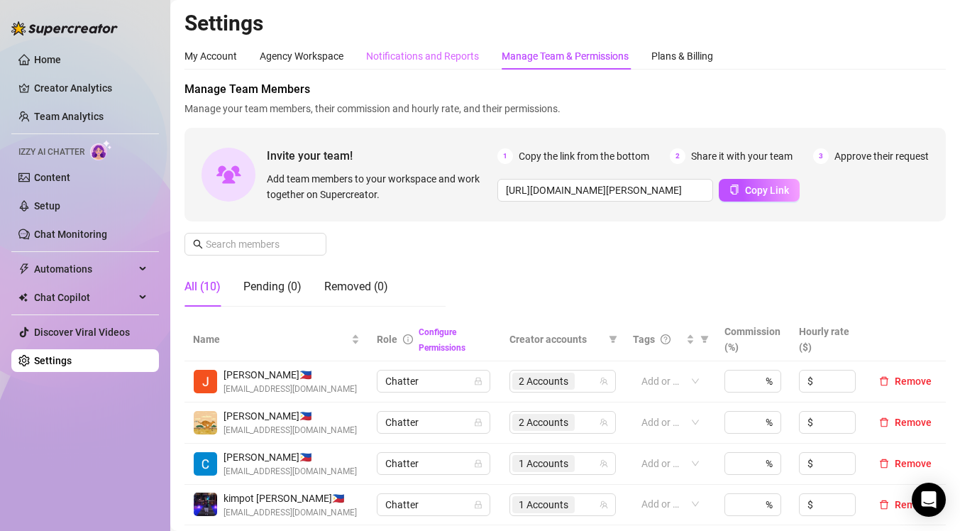
click at [395, 43] on div "Notifications and Reports" at bounding box center [422, 56] width 113 height 27
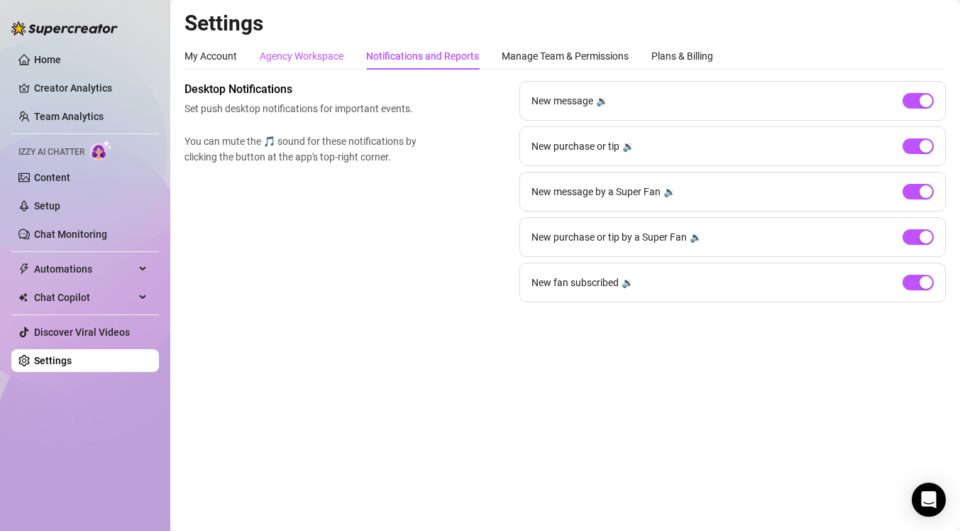
click at [333, 59] on div "Agency Workspace" at bounding box center [302, 56] width 84 height 16
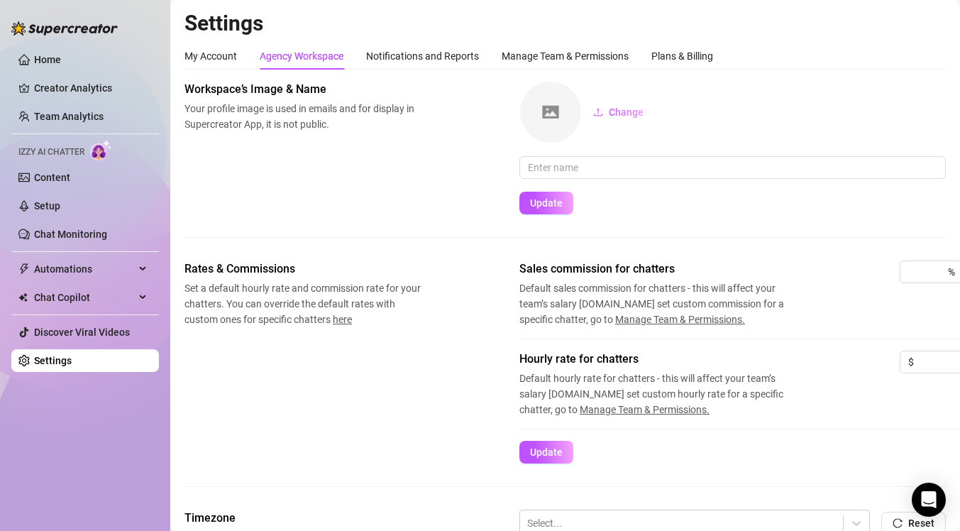
click at [246, 55] on div "My Account Agency Workspace Notifications and Reports Manage Team & Permissions…" at bounding box center [448, 56] width 529 height 27
click at [219, 56] on div "My Account" at bounding box center [210, 56] width 53 height 16
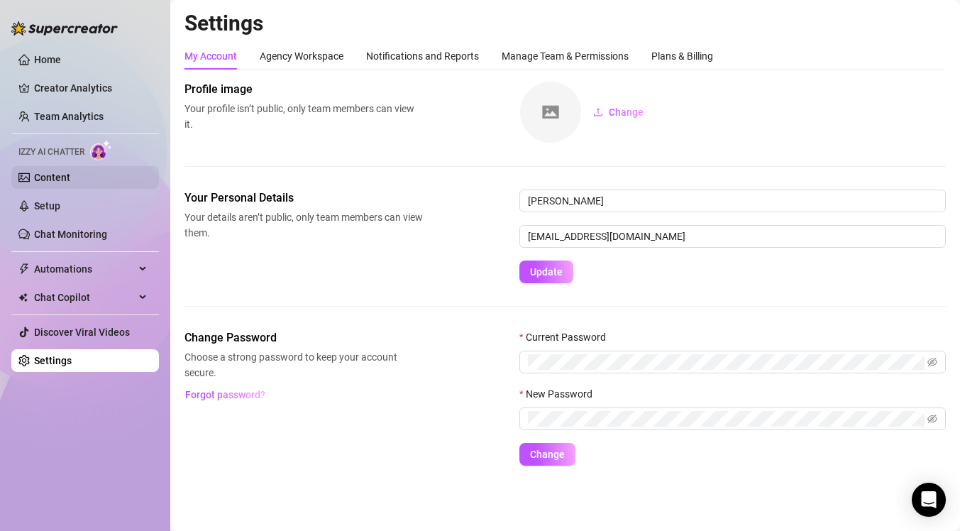
click at [61, 178] on link "Content" at bounding box center [52, 177] width 36 height 11
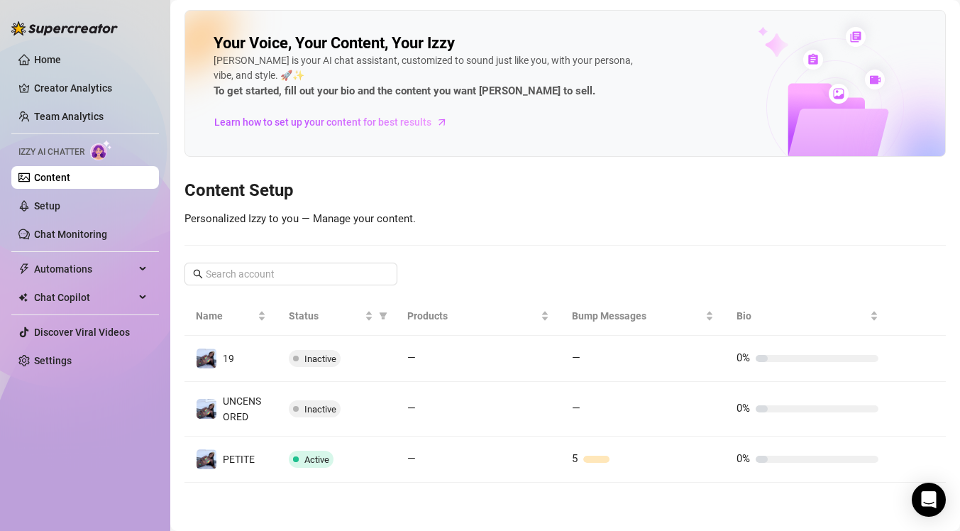
click at [586, 464] on div "5" at bounding box center [643, 459] width 142 height 17
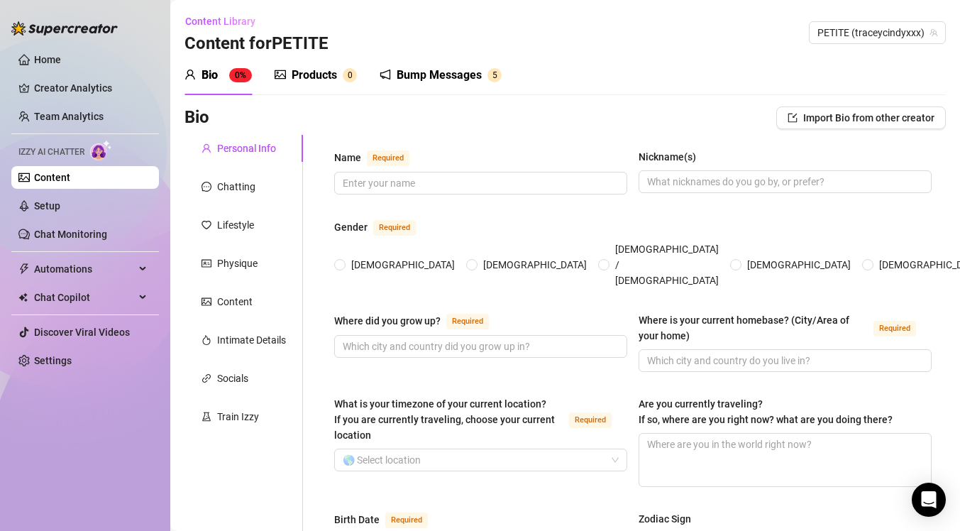
click at [439, 77] on div "Bump Messages" at bounding box center [439, 75] width 85 height 17
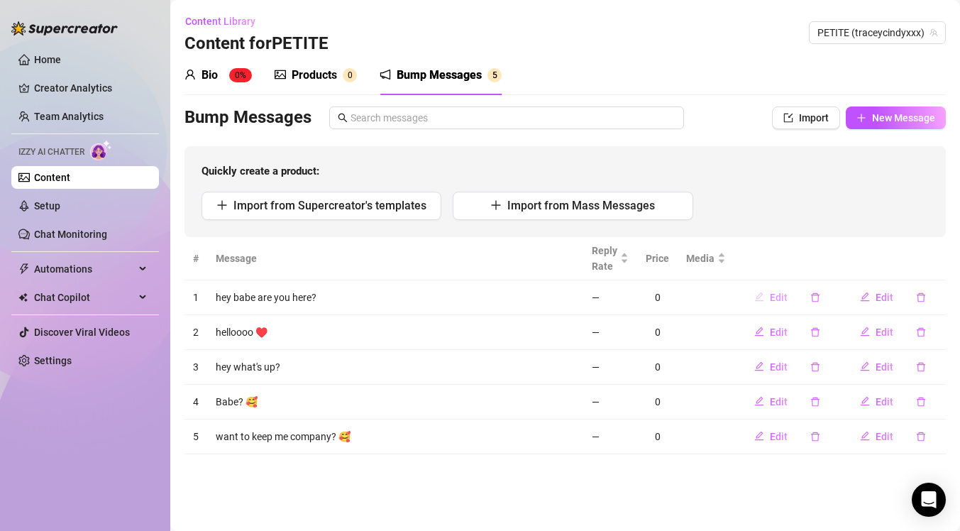
click at [774, 302] on span "Edit" at bounding box center [779, 297] width 18 height 11
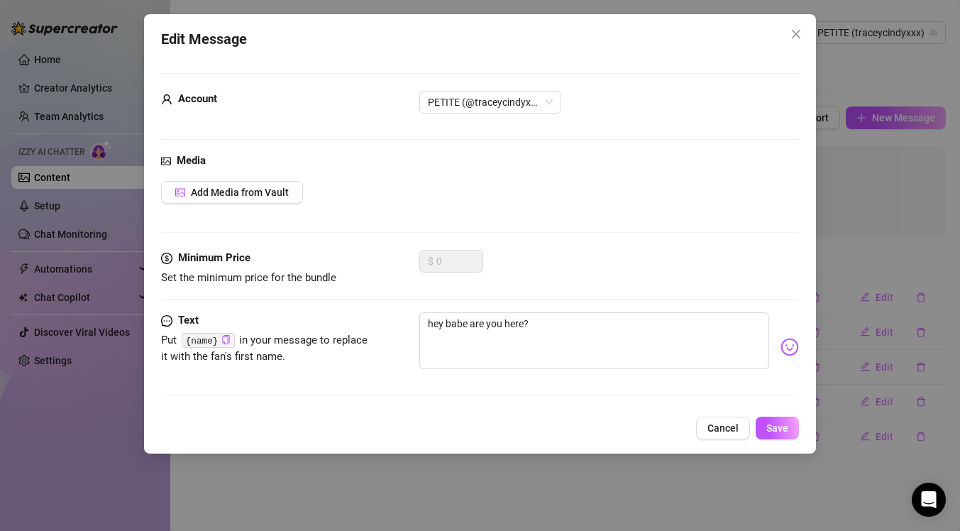
click at [858, 214] on div "Edit Message Account PETITE (@traceycindyxxx) Media Add Media from Vault Minimu…" at bounding box center [480, 265] width 960 height 531
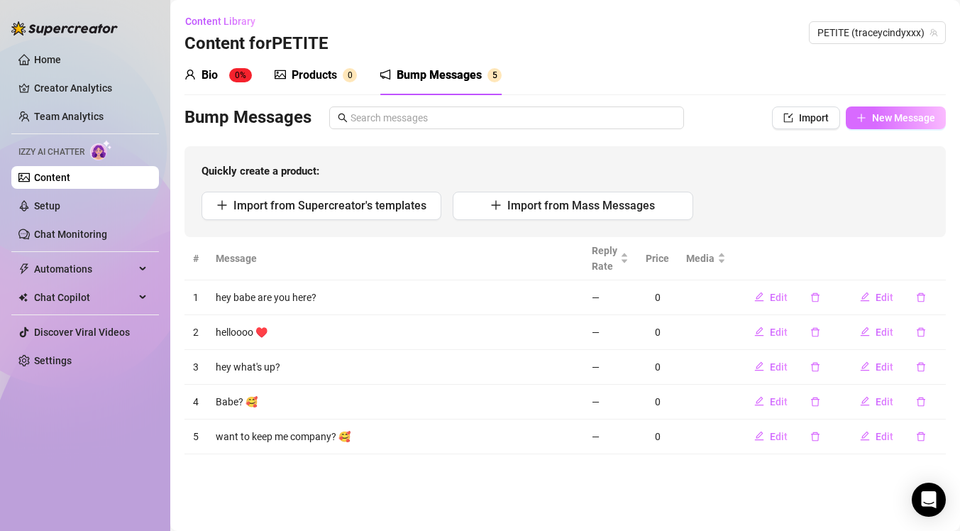
click at [898, 120] on span "New Message" at bounding box center [903, 117] width 63 height 11
type textarea "Type your message here..."
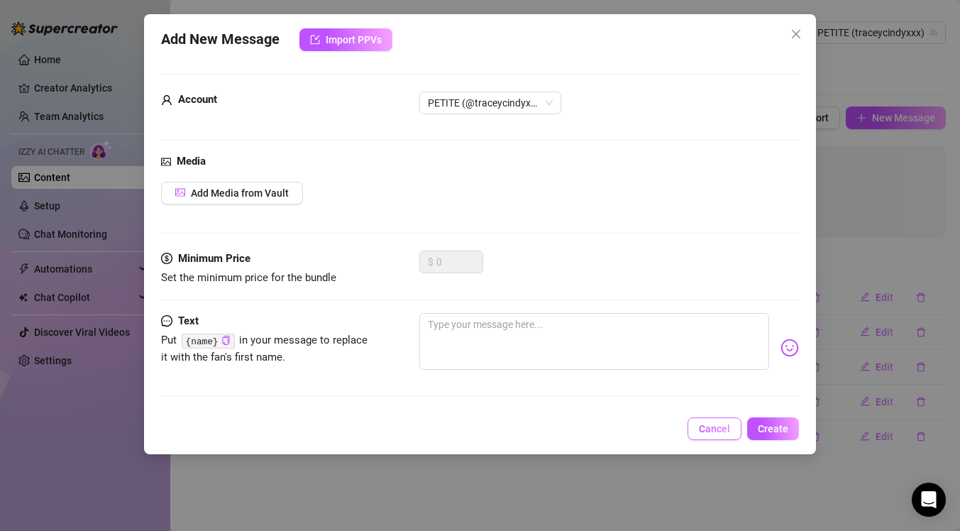
click at [716, 437] on button "Cancel" at bounding box center [715, 428] width 54 height 23
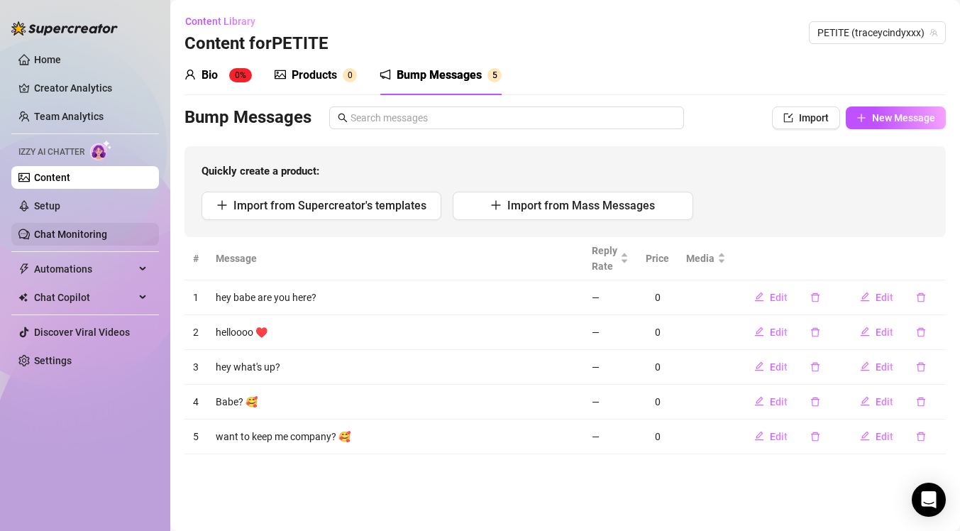
click at [107, 228] on link "Chat Monitoring" at bounding box center [70, 233] width 73 height 11
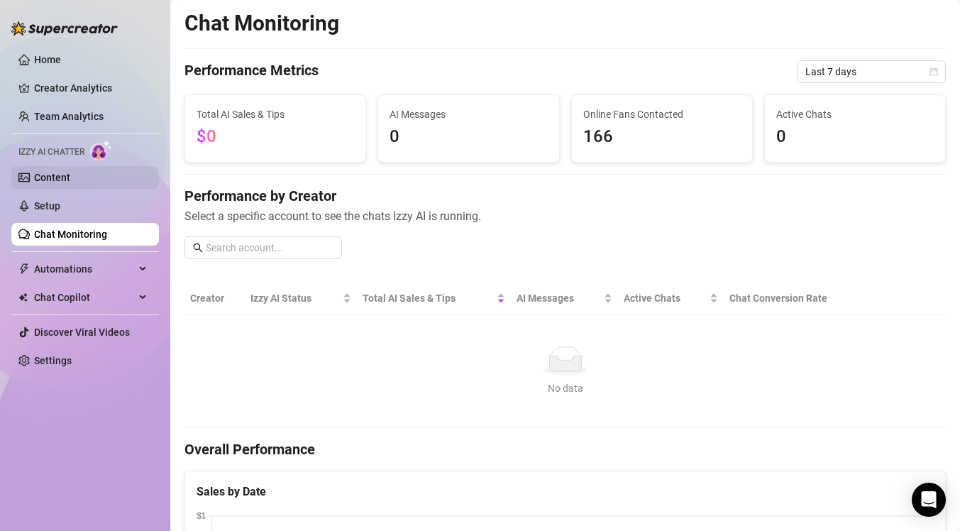
click at [70, 180] on link "Content" at bounding box center [52, 177] width 36 height 11
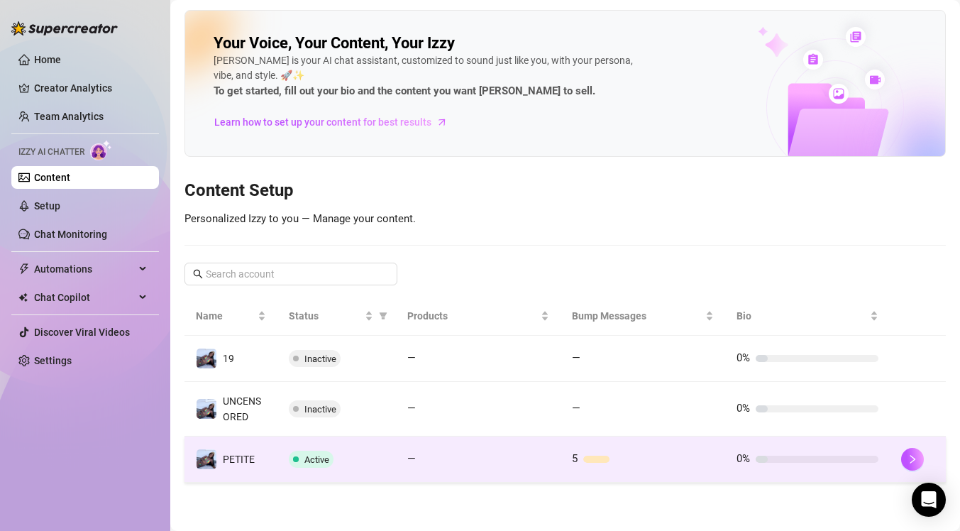
click at [580, 470] on td "5" at bounding box center [643, 459] width 165 height 46
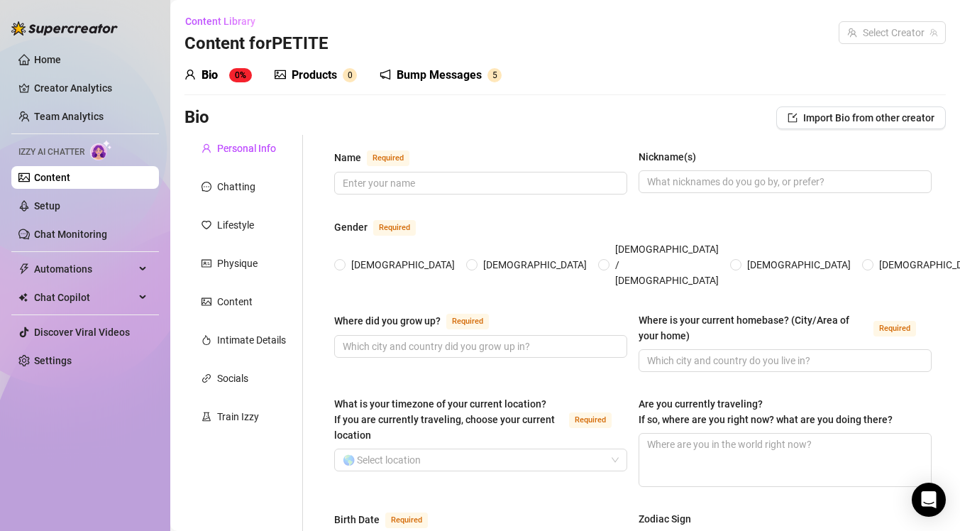
click at [575, 464] on div "What is your timezone of your current location? If you are currently traveling,…" at bounding box center [632, 448] width 597 height 104
click at [438, 75] on div "Bump Messages" at bounding box center [439, 75] width 85 height 17
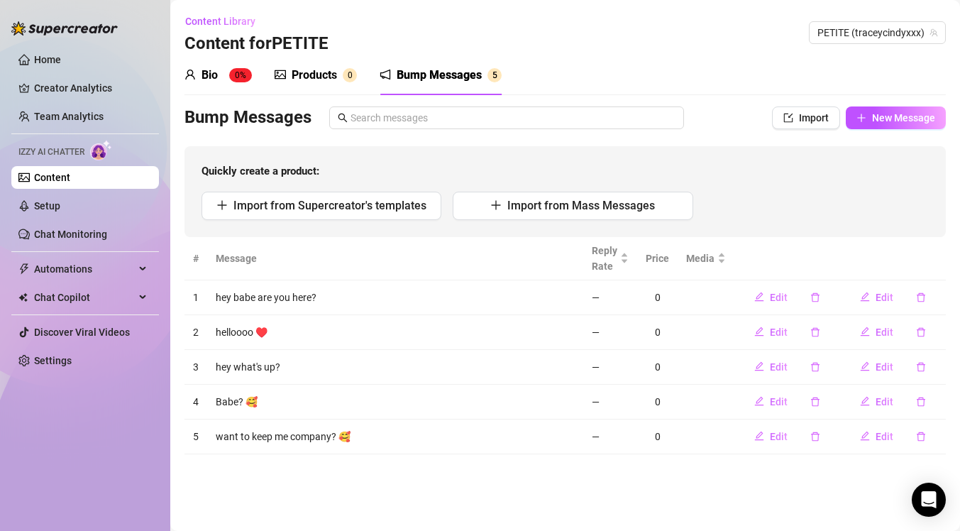
click at [58, 172] on link "Content" at bounding box center [52, 177] width 36 height 11
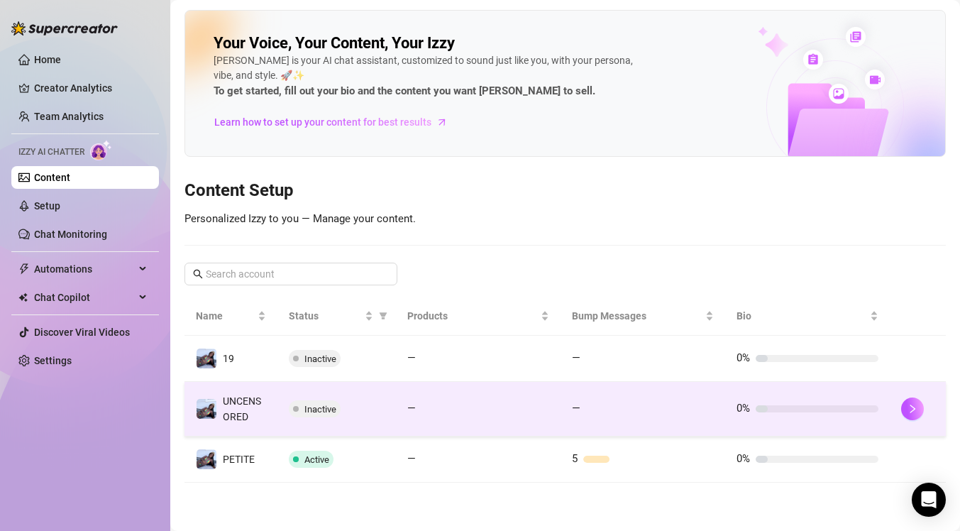
click at [296, 410] on span at bounding box center [296, 409] width 6 height 6
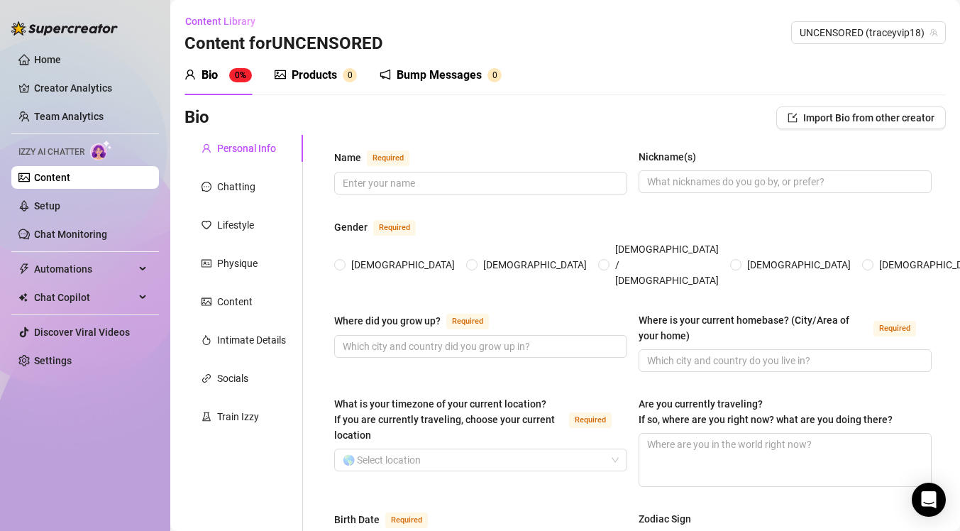
click at [426, 82] on div "Bump Messages" at bounding box center [439, 75] width 85 height 17
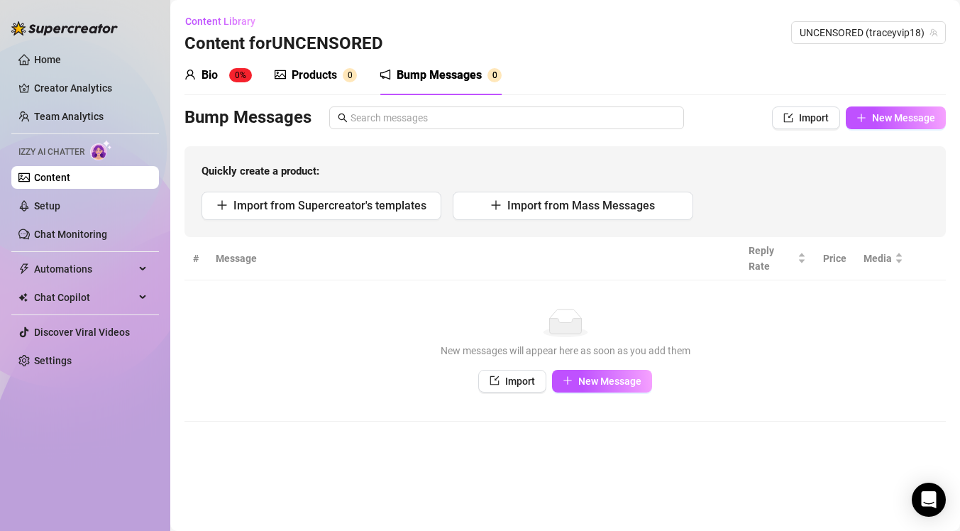
click at [70, 181] on link "Content" at bounding box center [52, 177] width 36 height 11
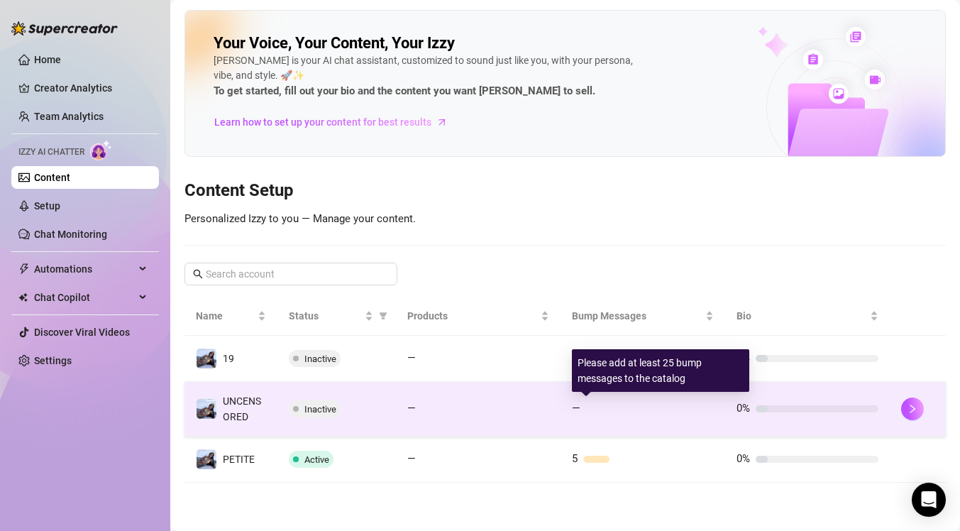
click at [578, 407] on span "—" at bounding box center [576, 408] width 9 height 13
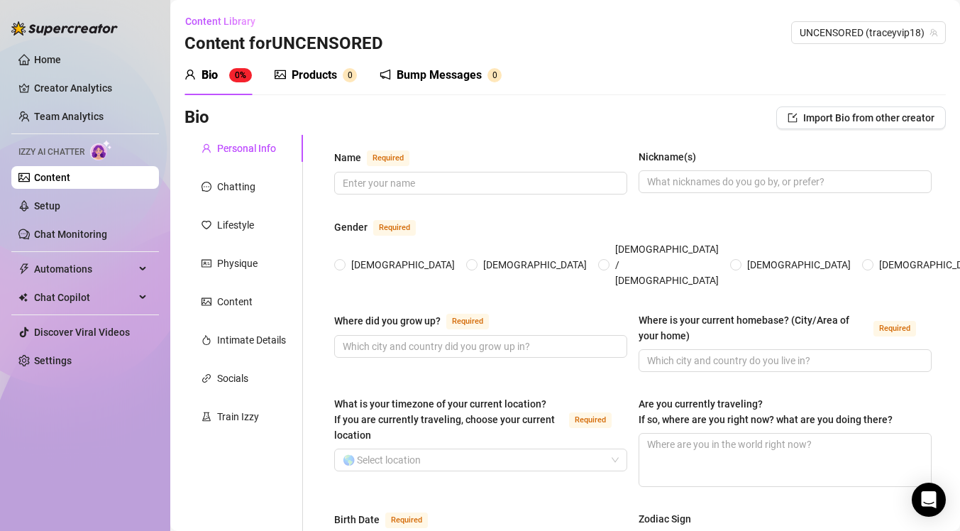
click at [453, 63] on div "Bump Messages 0" at bounding box center [441, 75] width 122 height 40
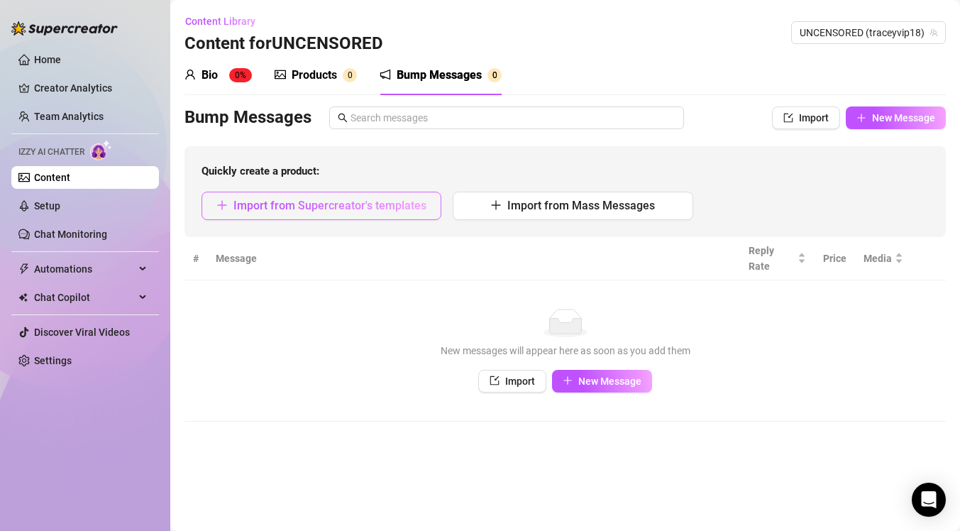
click at [352, 216] on button "Import from Supercreator's templates" at bounding box center [322, 206] width 240 height 28
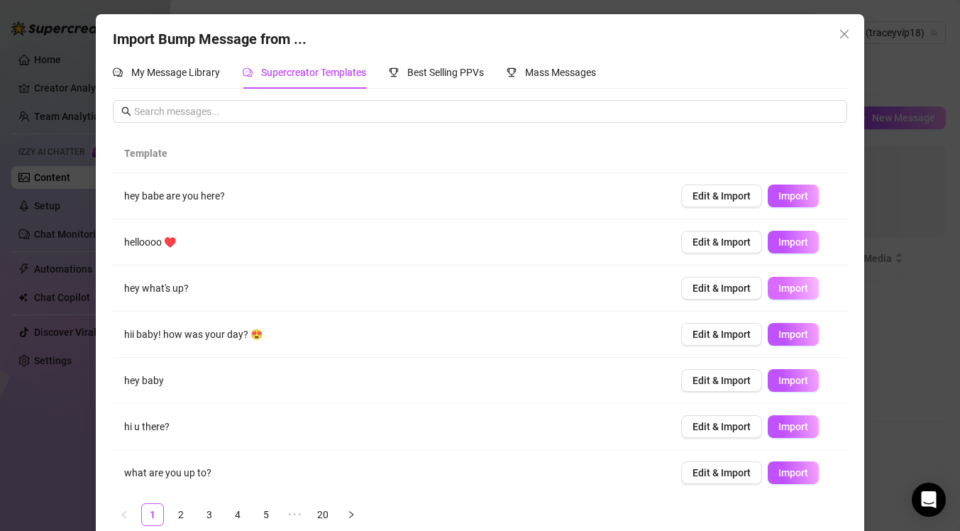
click at [785, 294] on button "Import" at bounding box center [793, 288] width 51 height 23
click at [773, 250] on button "Import" at bounding box center [793, 242] width 51 height 23
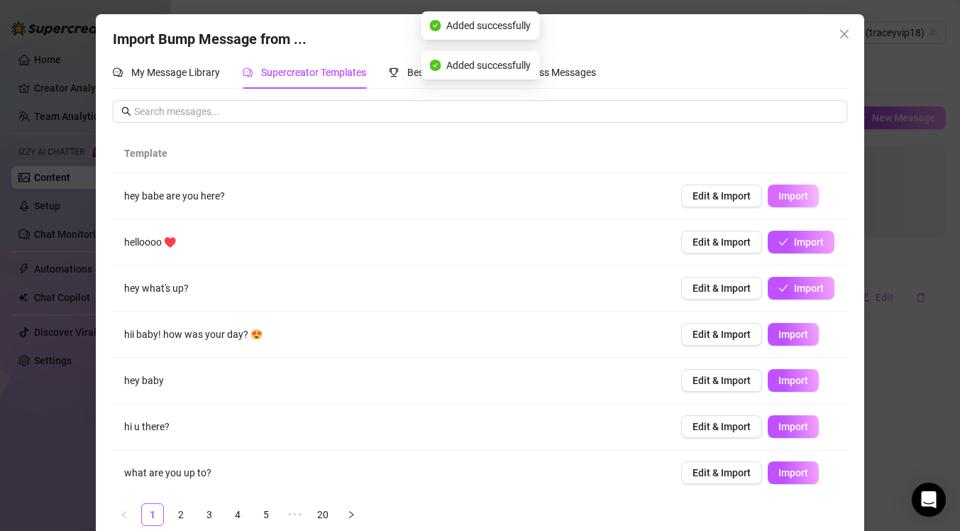
click at [773, 189] on button "Import" at bounding box center [793, 195] width 51 height 23
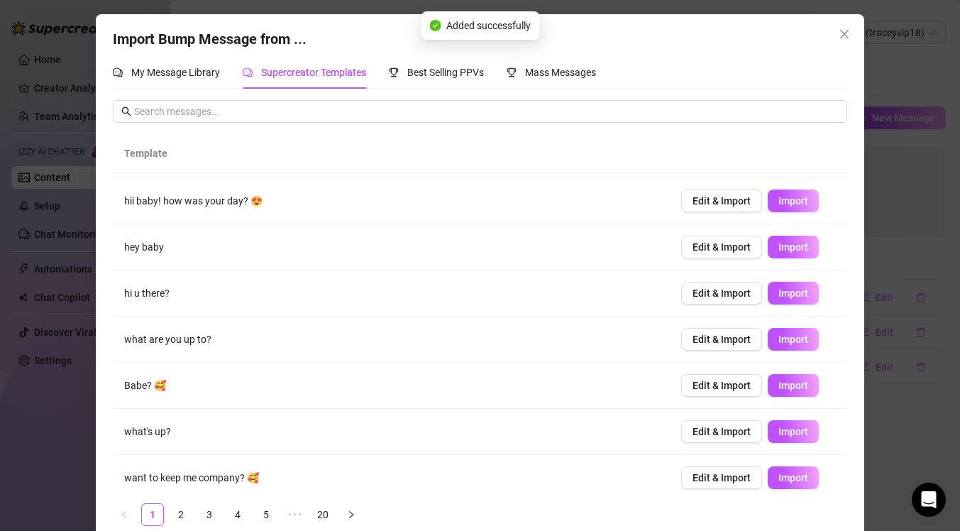
scroll to position [135, 0]
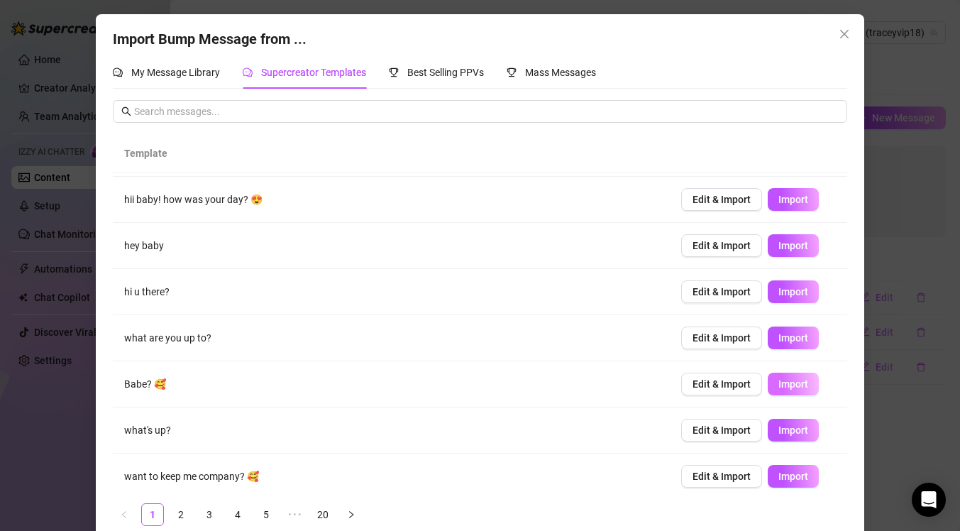
click at [778, 380] on span "Import" at bounding box center [793, 383] width 30 height 11
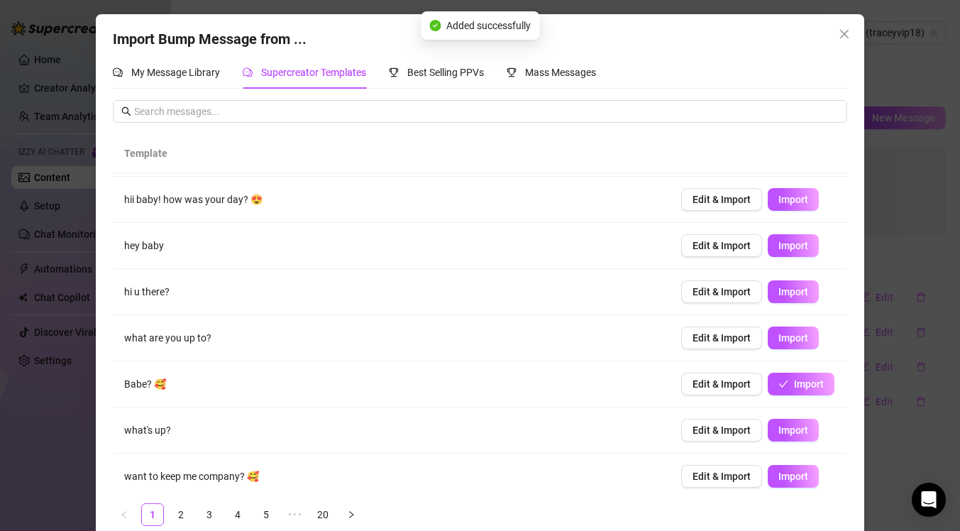
click at [768, 487] on td "Edit & Import Import" at bounding box center [758, 476] width 177 height 46
click at [778, 482] on span "Import" at bounding box center [793, 475] width 30 height 11
type textarea "want to keep me company? 🥰"
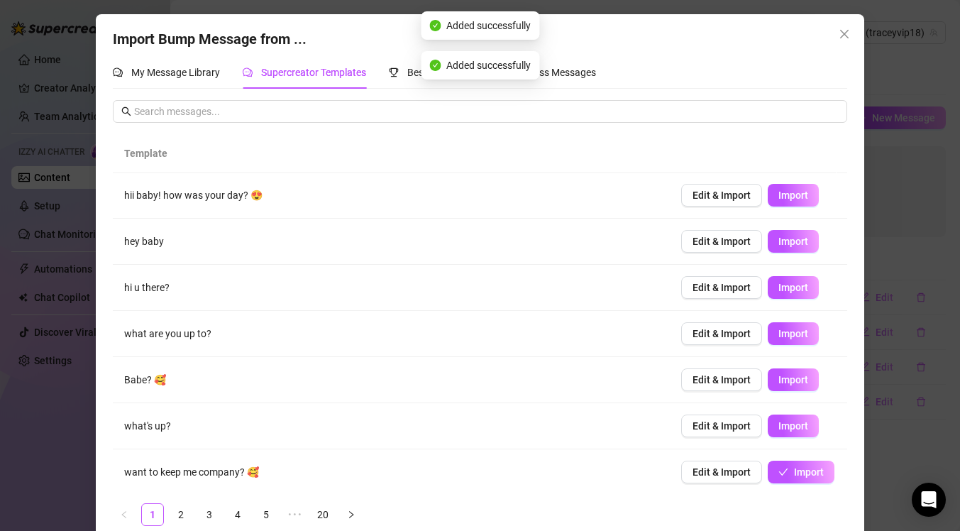
scroll to position [143, 0]
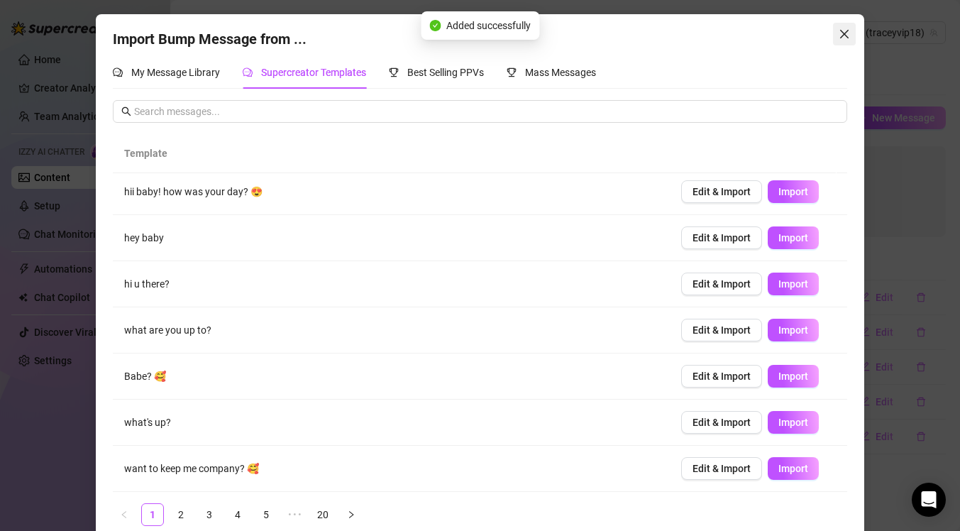
click at [833, 37] on span "Close" at bounding box center [844, 33] width 23 height 11
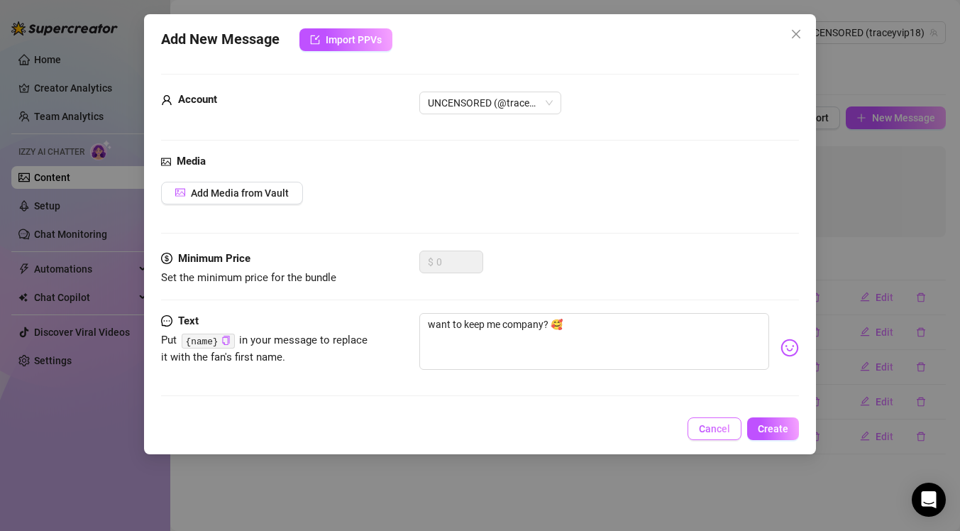
click at [706, 437] on button "Cancel" at bounding box center [715, 428] width 54 height 23
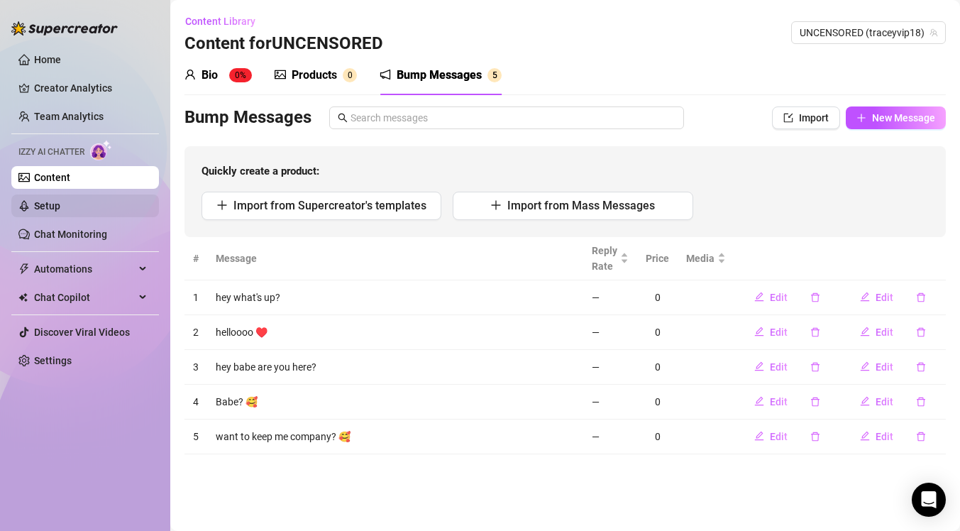
click at [60, 205] on link "Setup" at bounding box center [47, 205] width 26 height 11
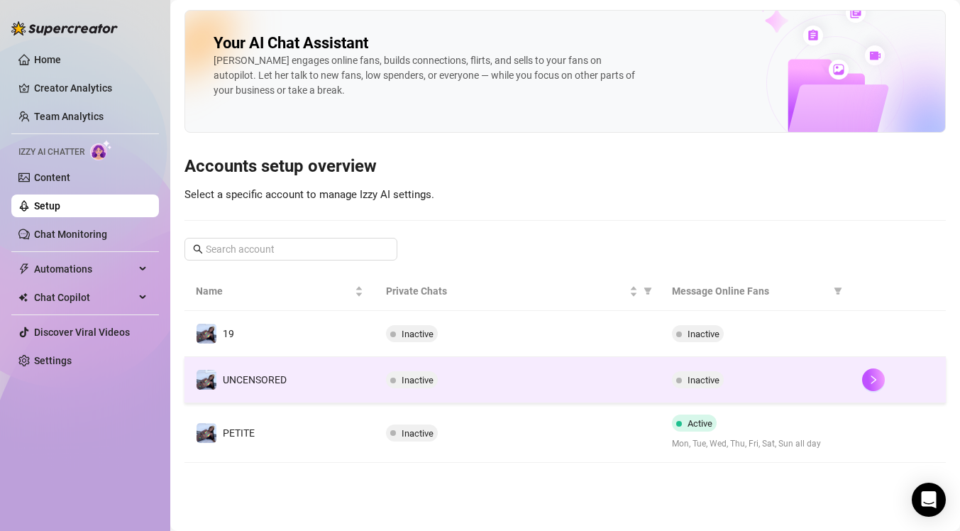
click at [702, 384] on span "Inactive" at bounding box center [704, 380] width 32 height 11
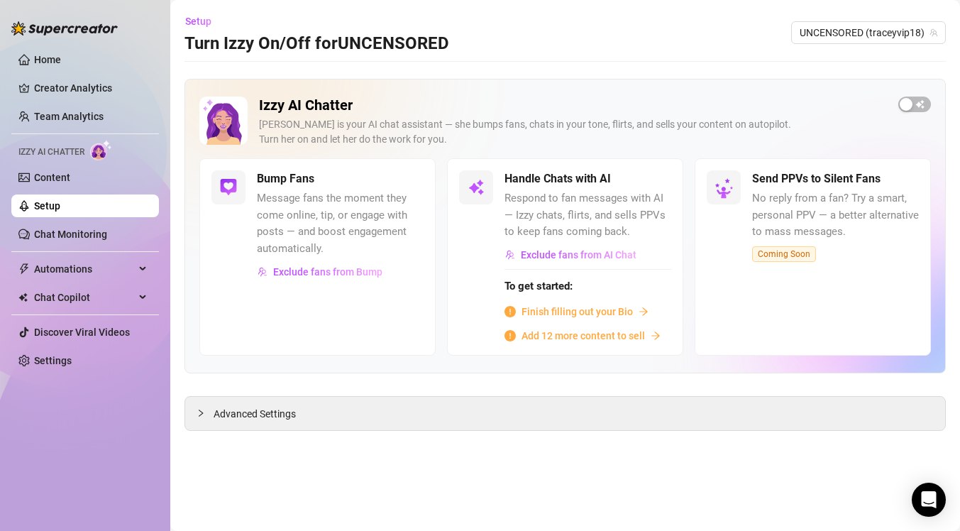
click at [898, 102] on div "Izzy AI Chatter [PERSON_NAME] is your AI chat assistant — she bumps fans, chats…" at bounding box center [565, 128] width 732 height 62
click at [905, 102] on div "button" at bounding box center [906, 104] width 13 height 13
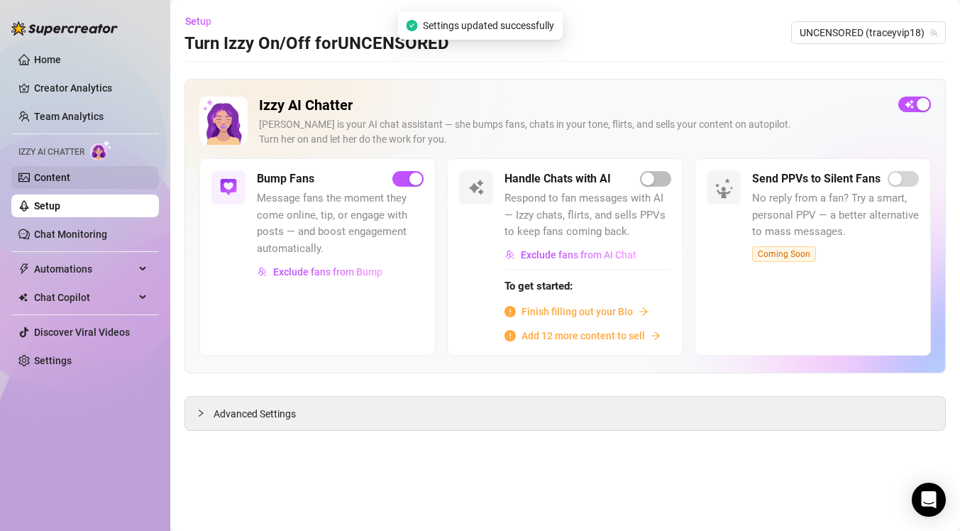
click at [70, 172] on link "Content" at bounding box center [52, 177] width 36 height 11
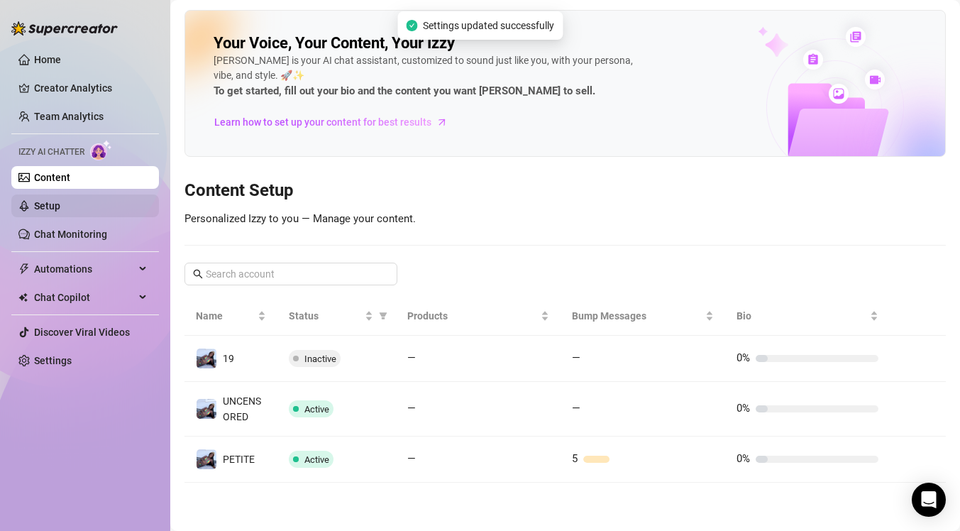
click at [60, 200] on link "Setup" at bounding box center [47, 205] width 26 height 11
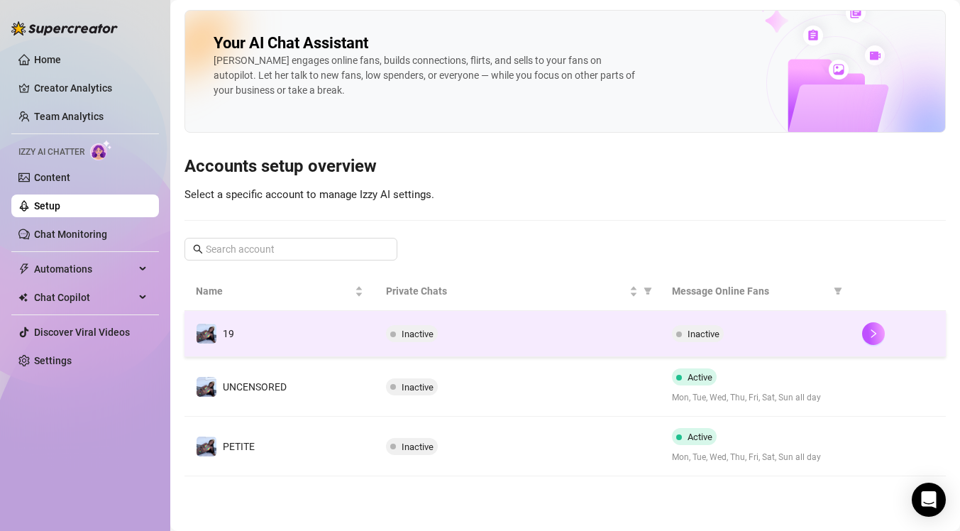
click at [676, 330] on span at bounding box center [679, 333] width 6 height 17
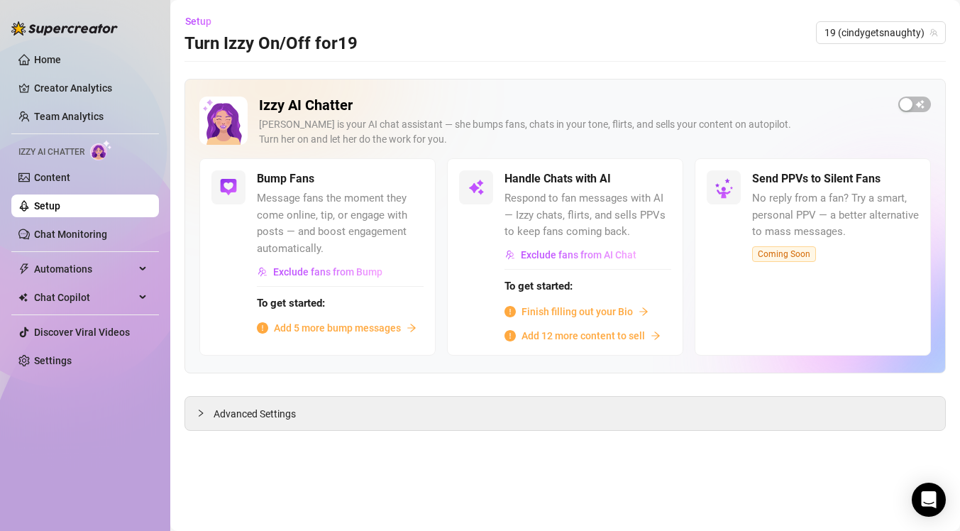
click at [336, 233] on span "Message fans the moment they come online, tip, or engage with posts — and boost…" at bounding box center [340, 223] width 167 height 67
click at [248, 215] on div "Bump Fans Message fans the moment they come online, tip, or engage with posts —…" at bounding box center [317, 256] width 236 height 197
click at [910, 110] on div "button" at bounding box center [906, 104] width 13 height 13
click at [411, 170] on div "Bump Fans Message fans the moment they come online, tip, or engage with posts —…" at bounding box center [317, 256] width 236 height 197
click at [399, 179] on div "button" at bounding box center [400, 178] width 13 height 13
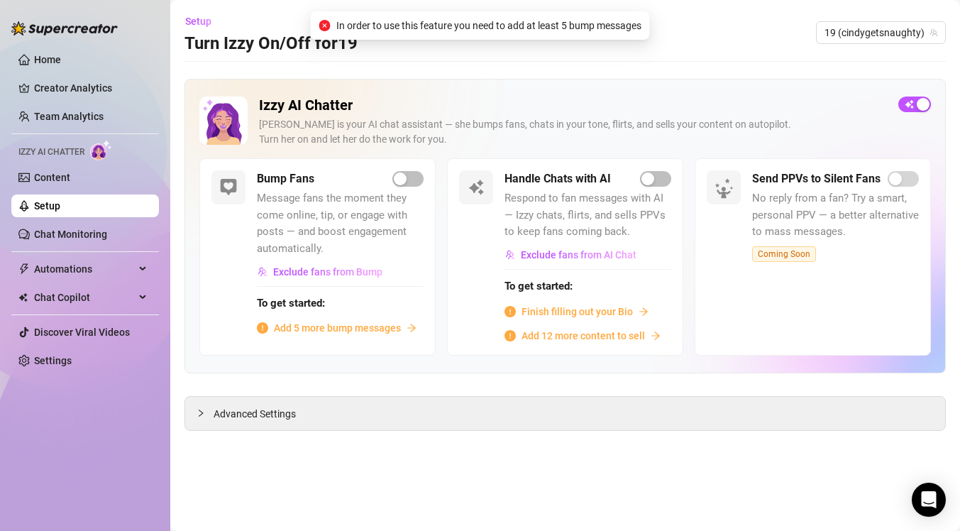
click at [355, 216] on span "Message fans the moment they come online, tip, or engage with posts — and boost…" at bounding box center [340, 223] width 167 height 67
click at [355, 329] on span "Add 5 more bump messages" at bounding box center [337, 328] width 127 height 16
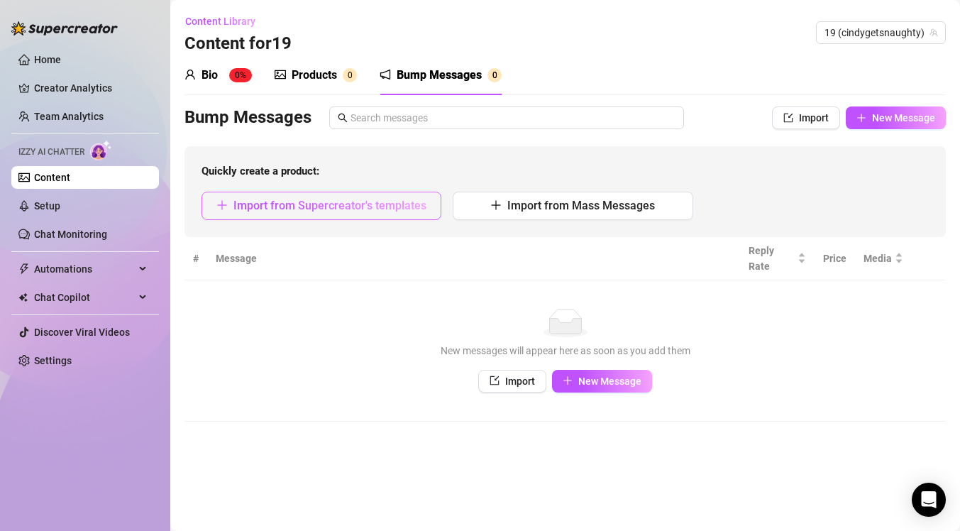
click at [358, 212] on button "Import from Supercreator's templates" at bounding box center [322, 206] width 240 height 28
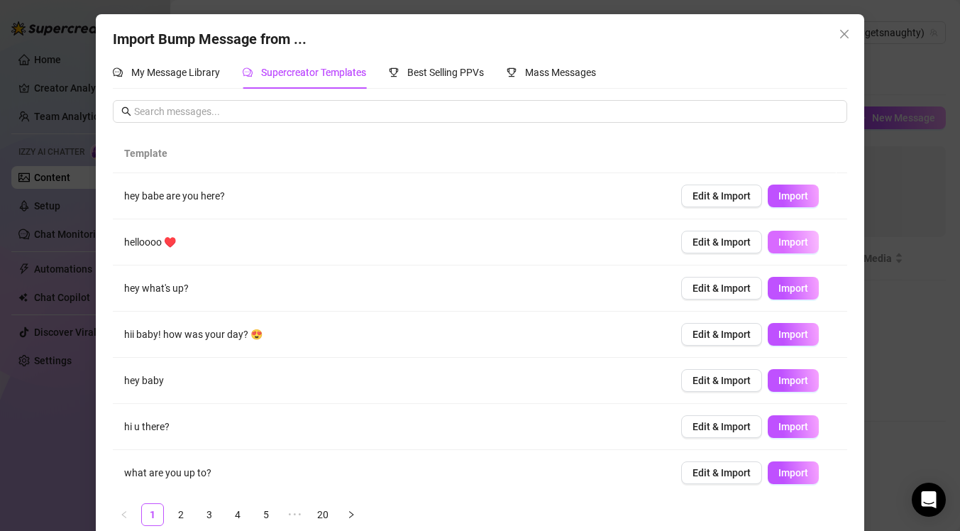
click at [768, 250] on button "Import" at bounding box center [793, 242] width 51 height 23
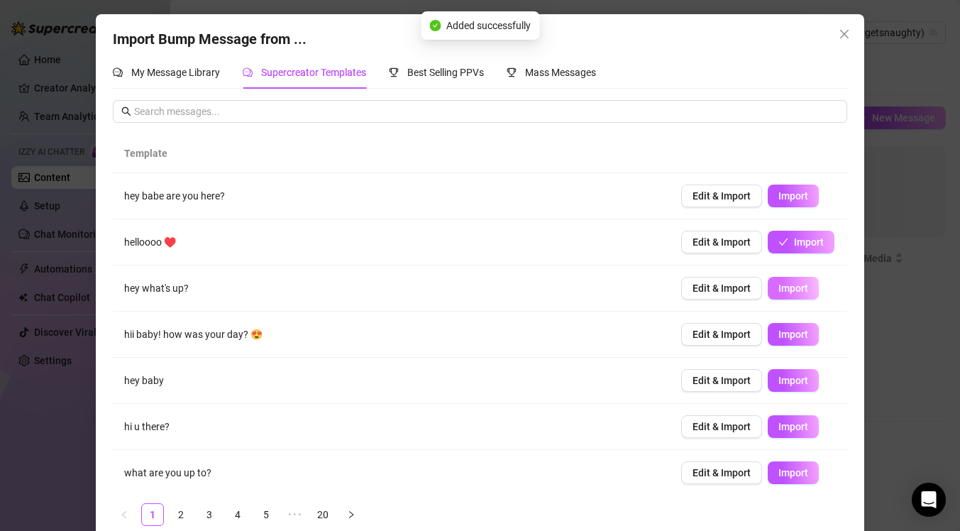
click at [778, 292] on span "Import" at bounding box center [793, 287] width 30 height 11
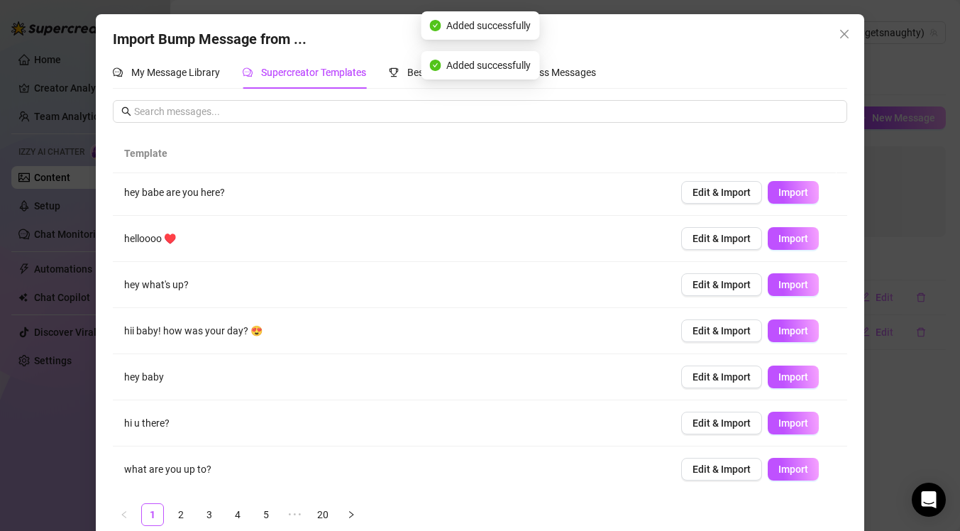
scroll to position [15, 0]
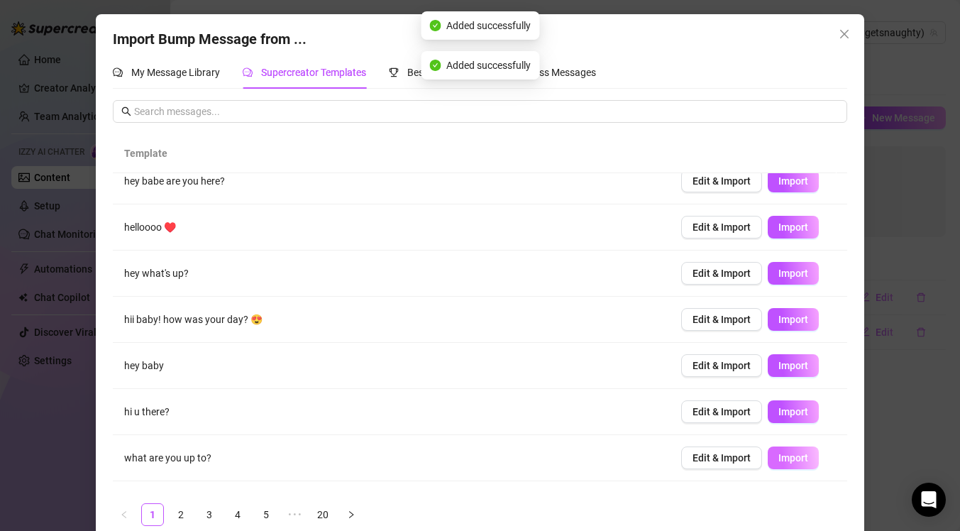
click at [797, 459] on button "Import" at bounding box center [793, 457] width 51 height 23
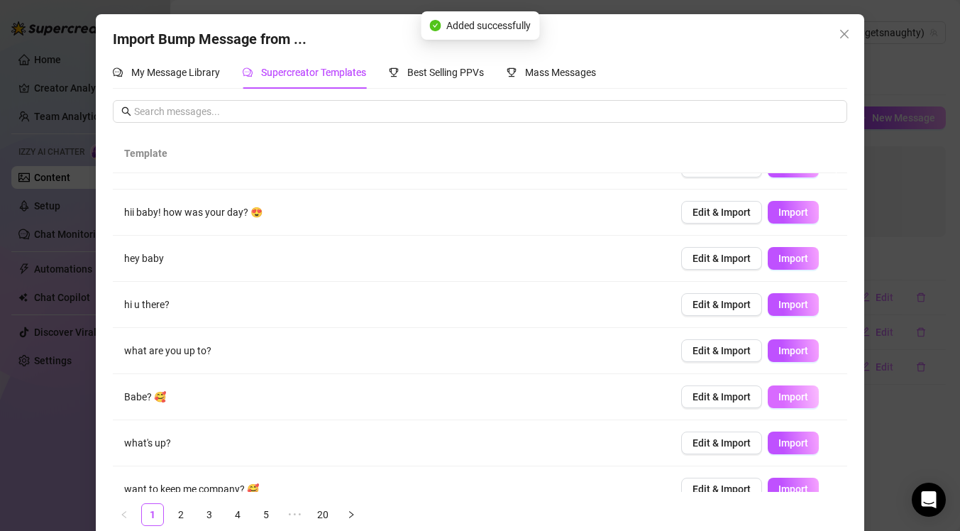
click at [778, 402] on span "Import" at bounding box center [793, 396] width 30 height 11
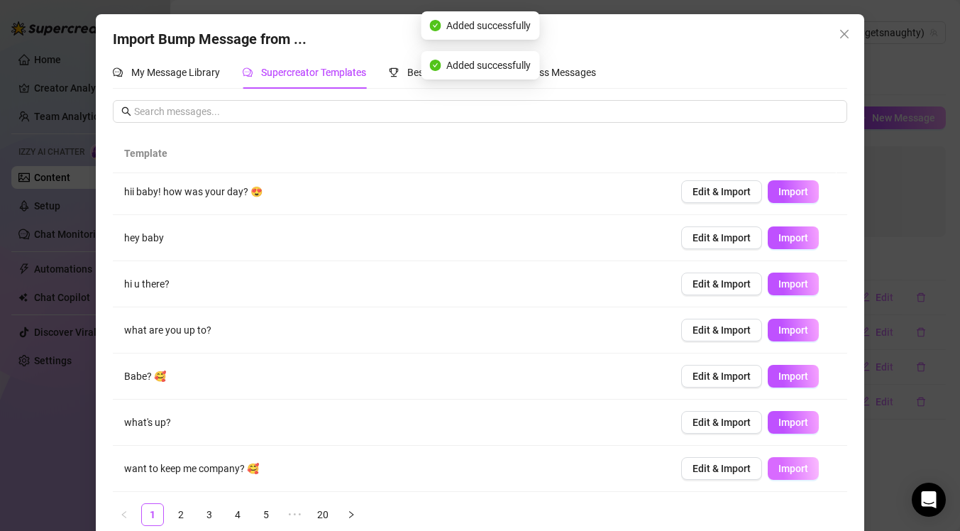
click at [783, 470] on span "Import" at bounding box center [793, 468] width 30 height 11
type textarea "want to keep me company? 🥰"
click at [910, 359] on div "Import Bump Message from ... My Message Library Supercreator Templates Best Sel…" at bounding box center [480, 265] width 960 height 531
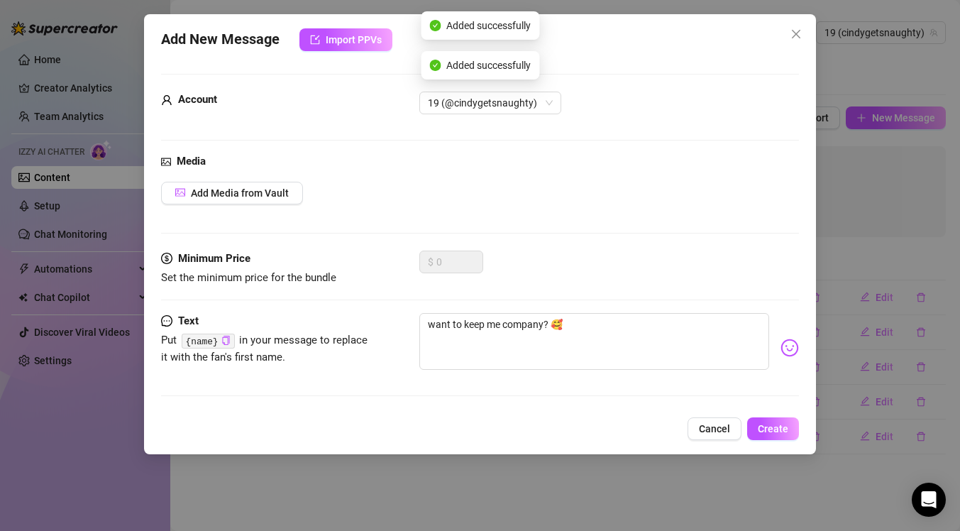
click at [899, 160] on div "Add New Message Import PPVs Account 19 (@cindygetsnaughty) Media Add Media from…" at bounding box center [480, 265] width 960 height 531
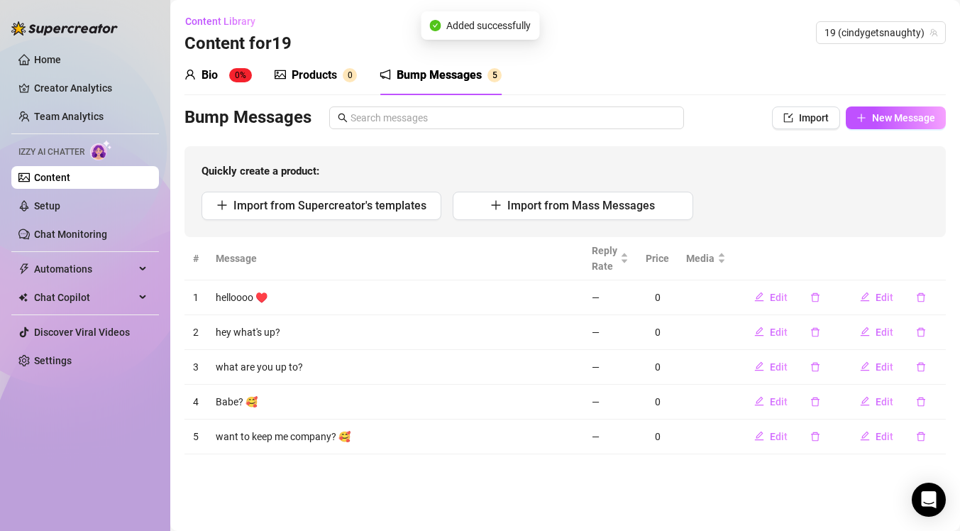
click at [70, 183] on link "Content" at bounding box center [52, 177] width 36 height 11
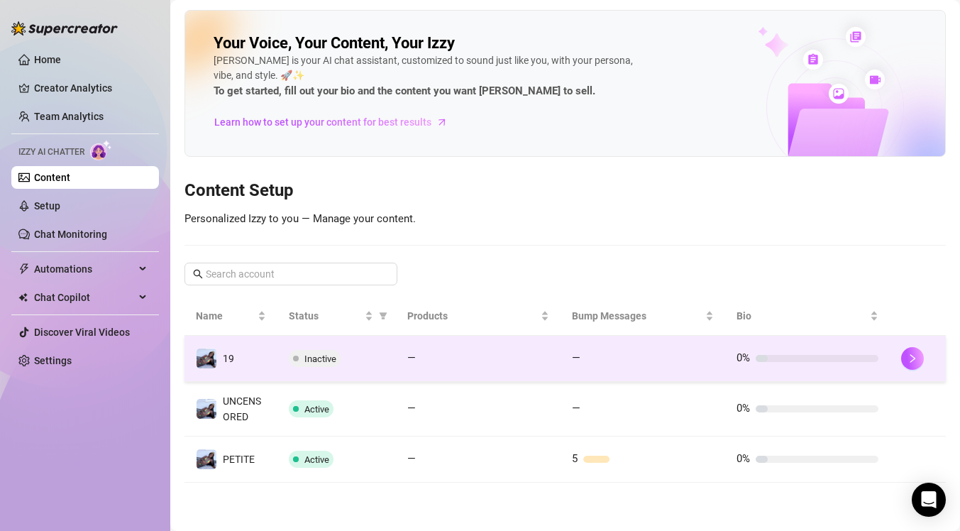
click at [491, 360] on div at bounding box center [485, 358] width 128 height 7
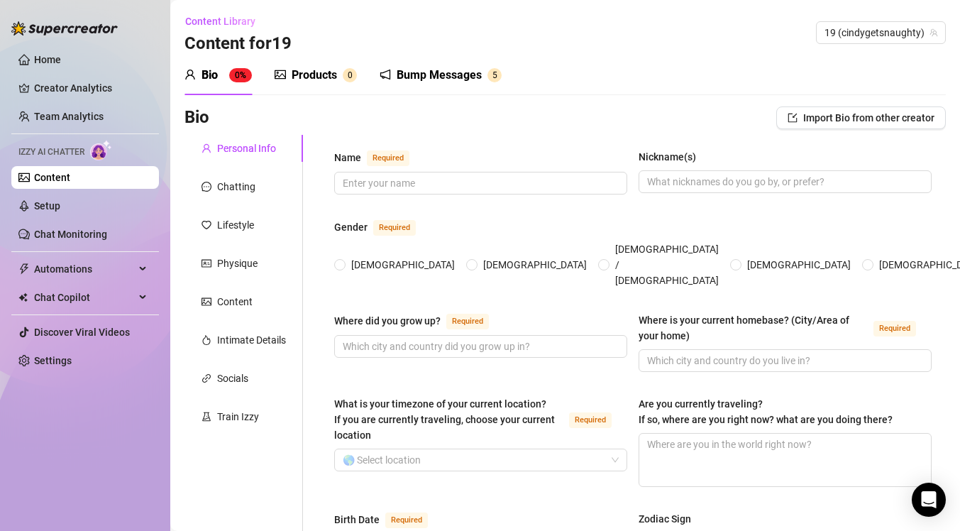
click at [441, 78] on div "Bump Messages" at bounding box center [439, 75] width 85 height 17
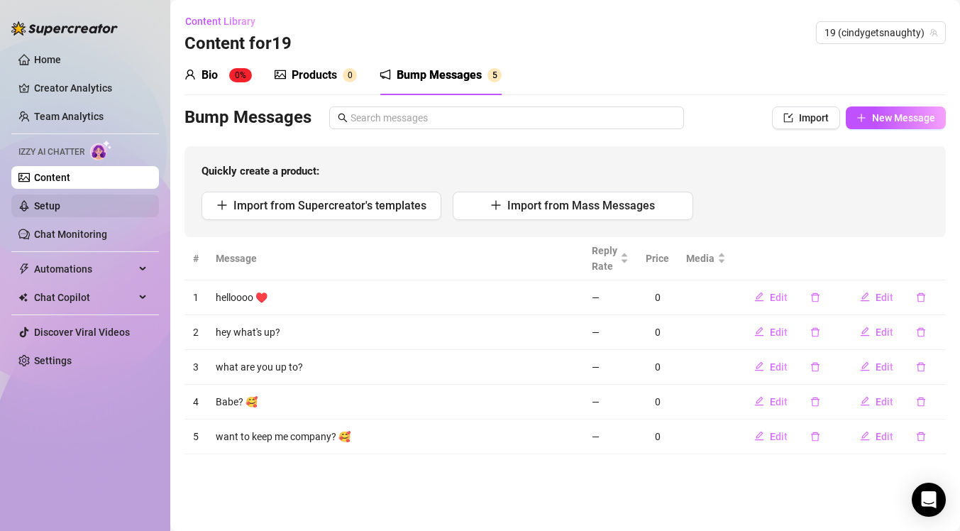
click at [60, 203] on link "Setup" at bounding box center [47, 205] width 26 height 11
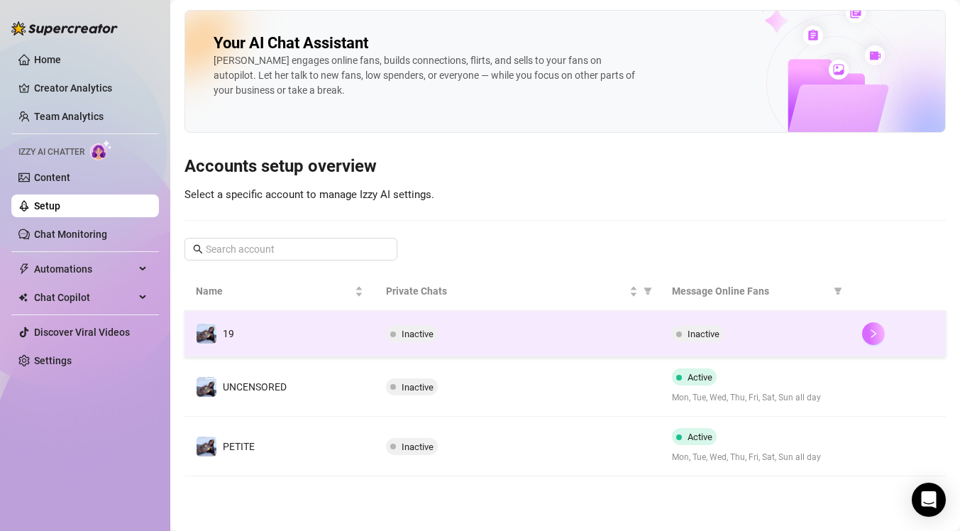
click at [876, 327] on button "button" at bounding box center [873, 333] width 23 height 23
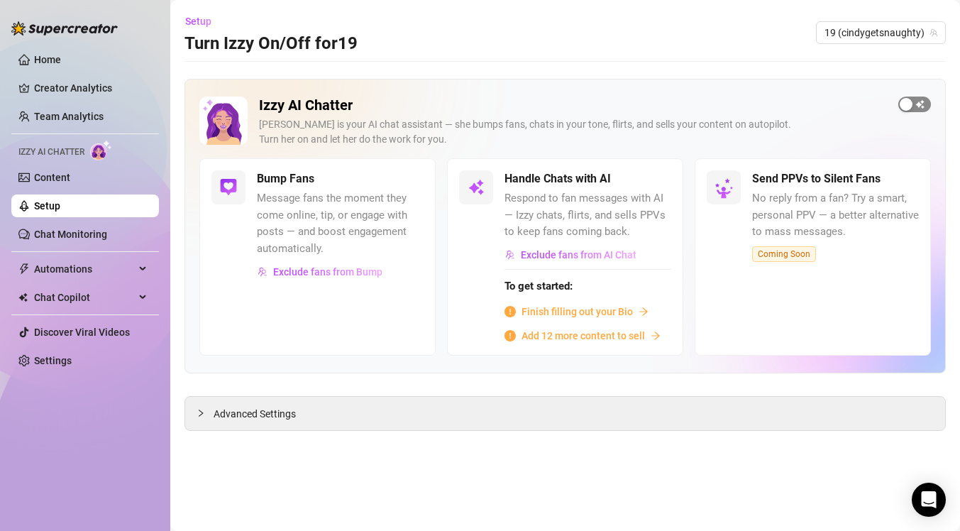
click at [909, 99] on div "button" at bounding box center [906, 104] width 13 height 13
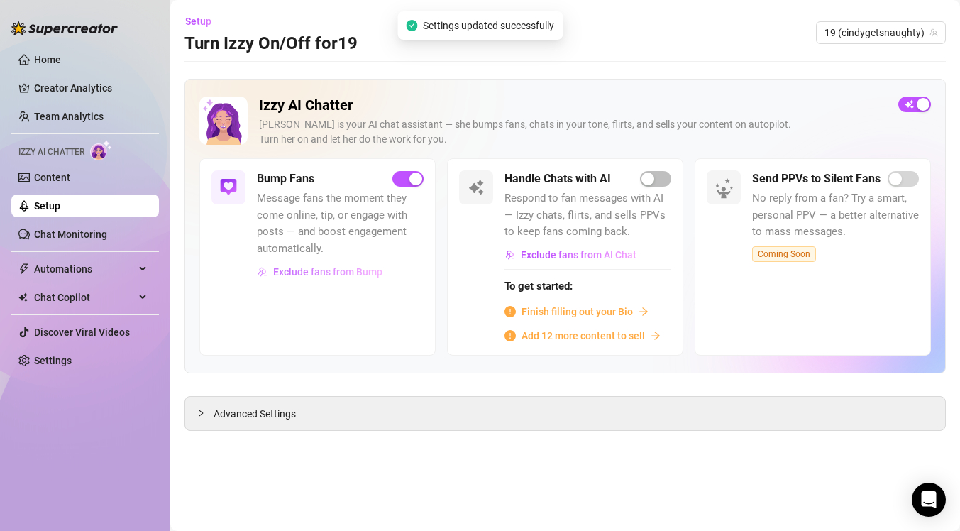
click at [367, 268] on span "Exclude fans from Bump" at bounding box center [327, 271] width 109 height 11
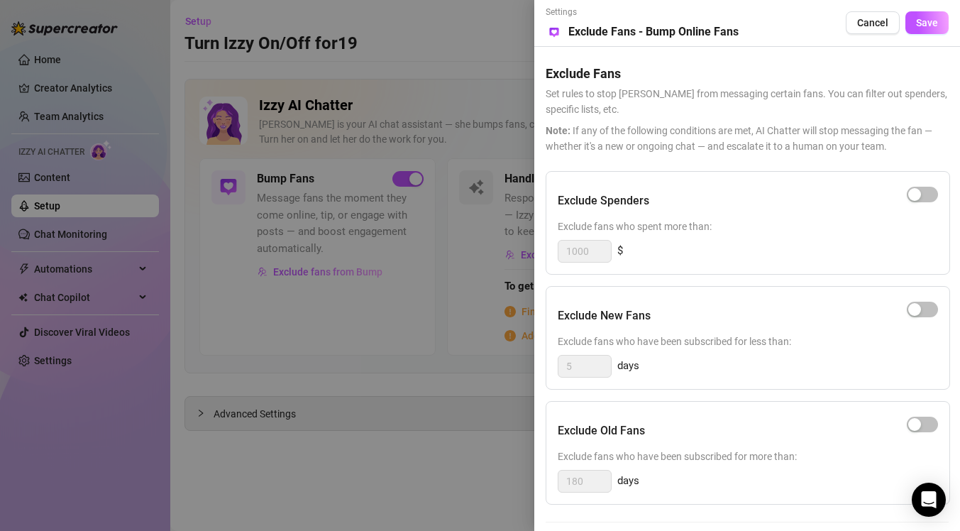
click at [322, 324] on div at bounding box center [480, 265] width 960 height 531
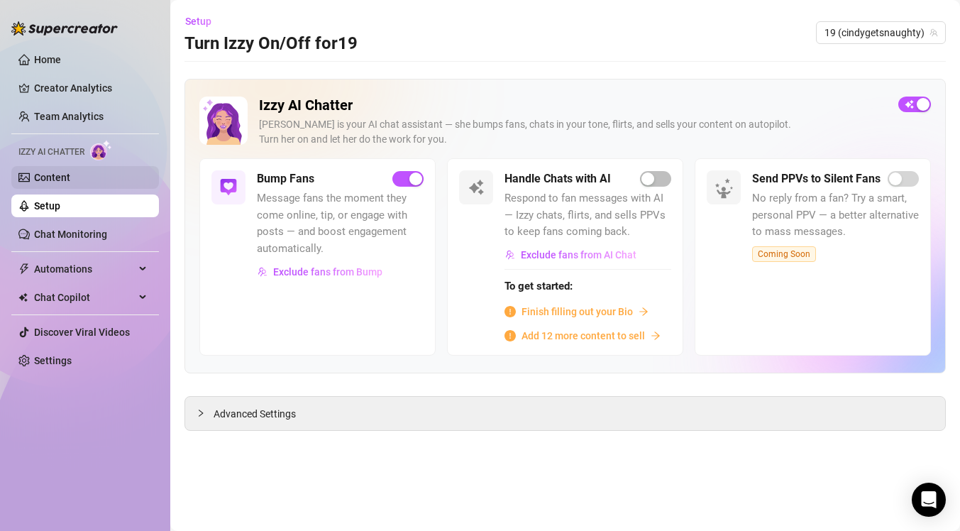
click at [63, 179] on link "Content" at bounding box center [52, 177] width 36 height 11
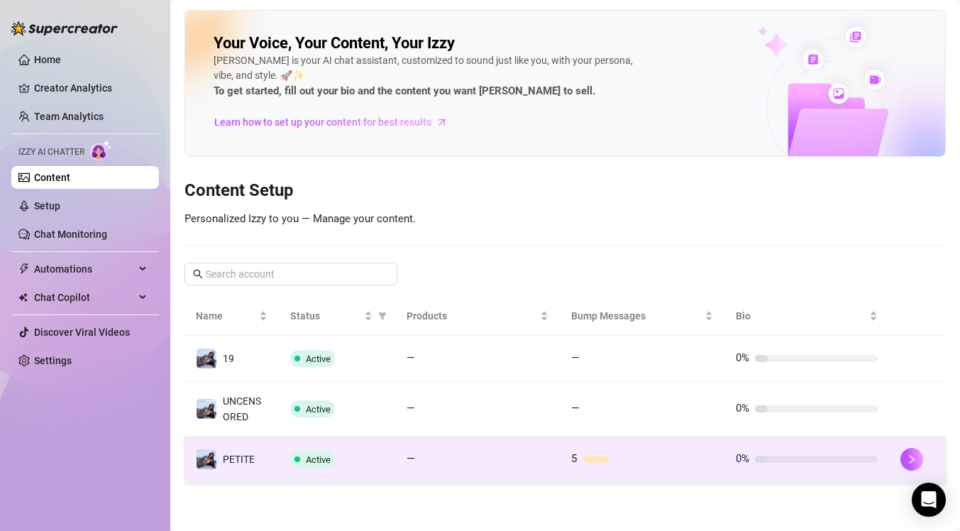
click at [302, 459] on span "Active" at bounding box center [312, 459] width 45 height 17
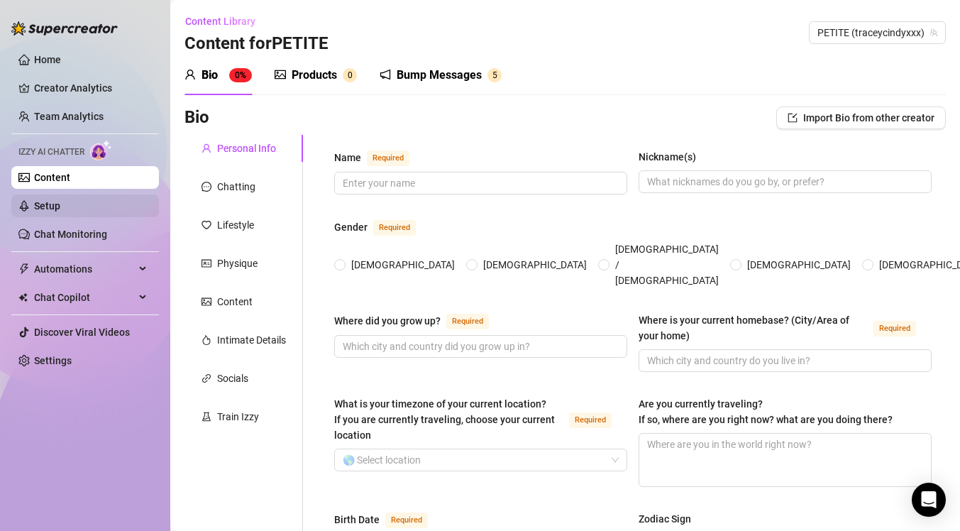
click at [53, 200] on link "Setup" at bounding box center [47, 205] width 26 height 11
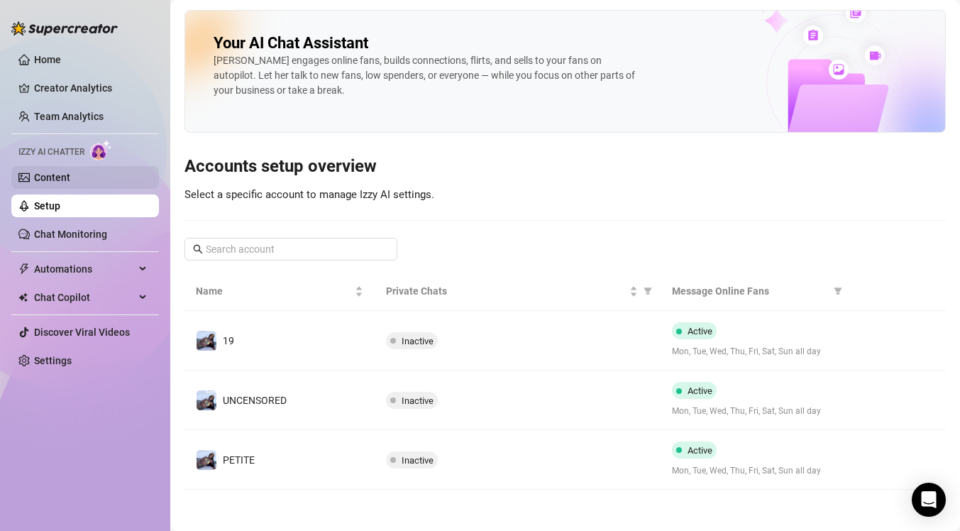
click at [61, 178] on link "Content" at bounding box center [52, 177] width 36 height 11
